Goal: Navigation & Orientation: Go to known website

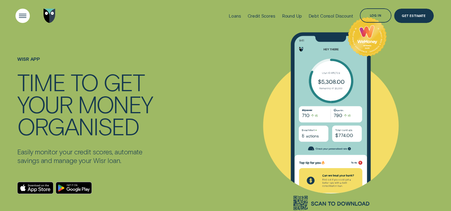
click at [19, 15] on div "Open Menu" at bounding box center [23, 16] width 20 height 20
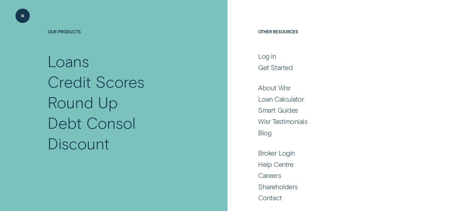
scroll to position [36, 0]
click at [281, 66] on div "Get Started" at bounding box center [275, 67] width 35 height 9
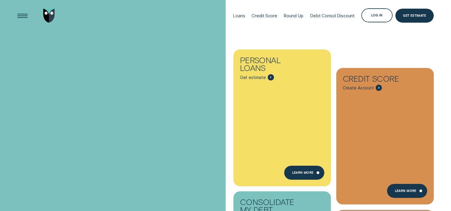
click at [376, 16] on div "Log in" at bounding box center [377, 16] width 12 height 3
click at [376, 15] on div "Log in" at bounding box center [377, 16] width 12 height 3
click at [361, 30] on div "Loans Credit Score Round Up Debt Consol Discount Log in Log in Customer Dashboa…" at bounding box center [331, 15] width 204 height 31
click at [368, 15] on div "Log in" at bounding box center [376, 15] width 31 height 14
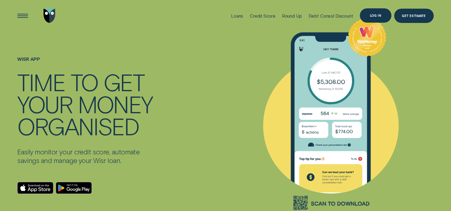
click at [374, 15] on div "Log in" at bounding box center [375, 15] width 12 height 3
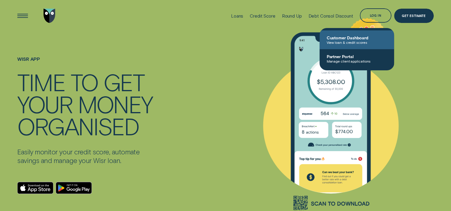
click at [338, 39] on span "Customer Dashboard" at bounding box center [356, 37] width 60 height 5
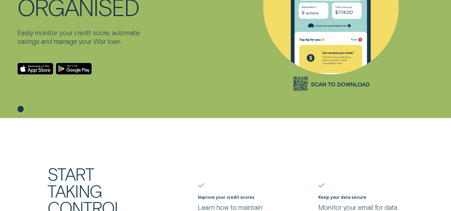
scroll to position [60, 0]
